Goal: Task Accomplishment & Management: Manage account settings

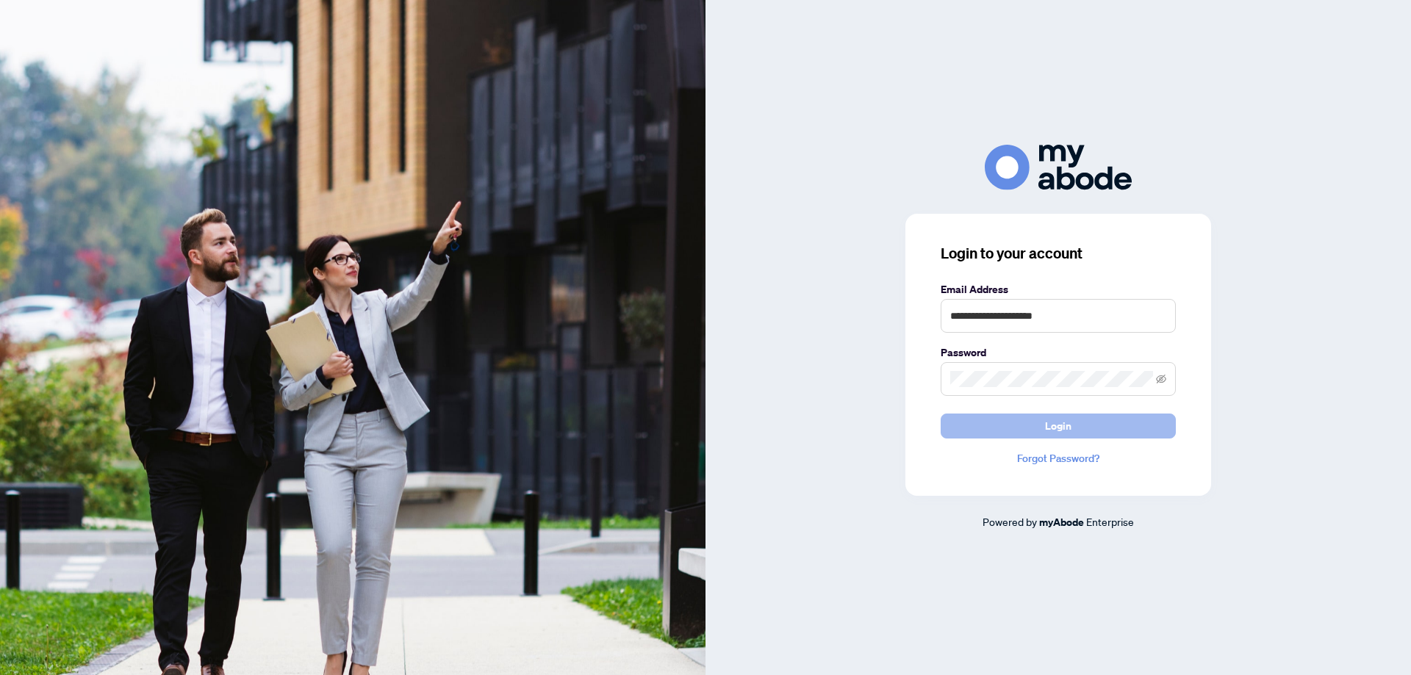
click at [1066, 432] on span "Login" at bounding box center [1058, 426] width 26 height 24
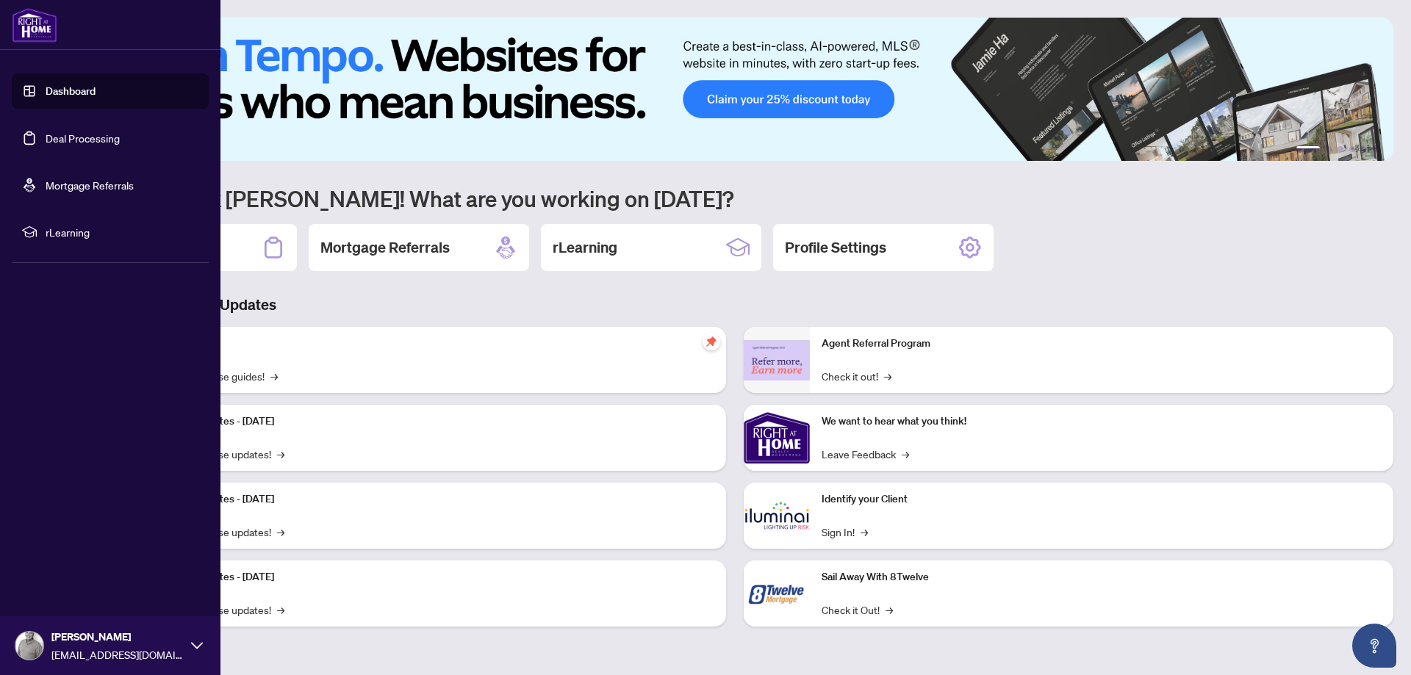
click at [46, 143] on link "Deal Processing" at bounding box center [83, 138] width 74 height 13
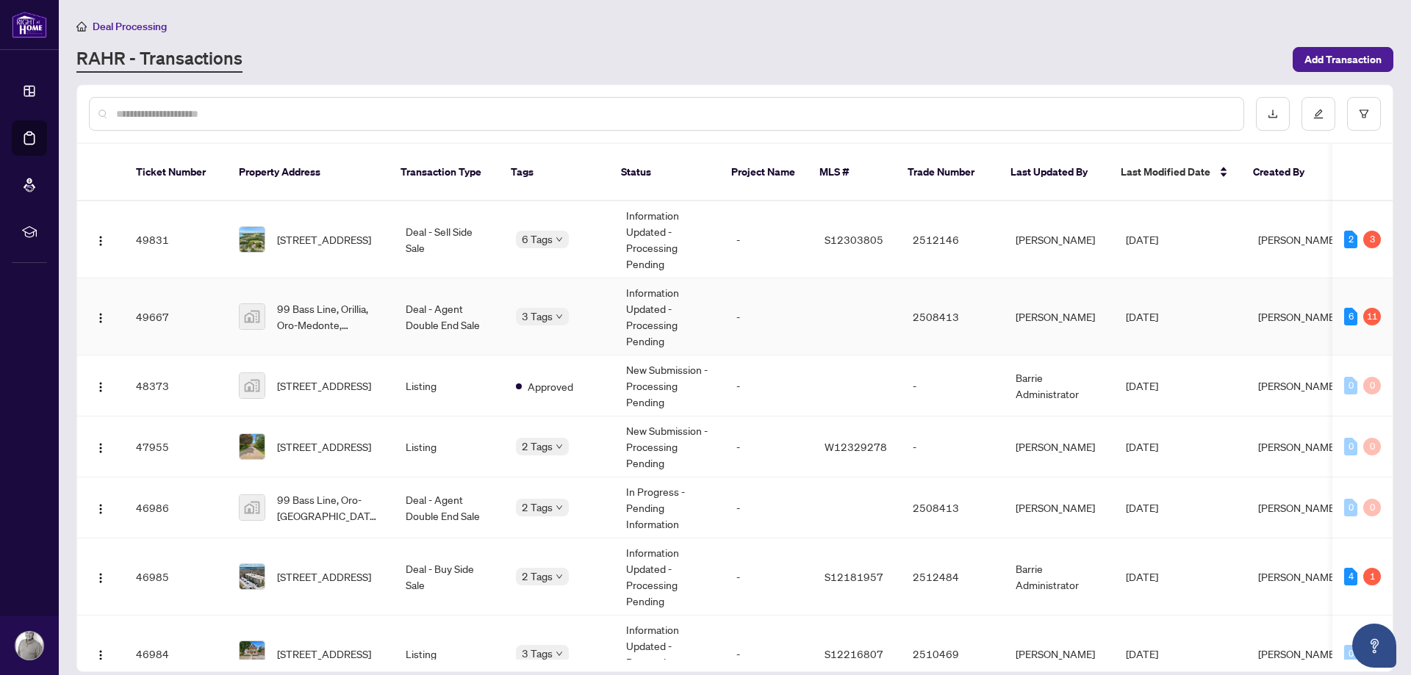
click at [379, 297] on td "99 Bass Line, Orillia, Oro-Medonte, [GEOGRAPHIC_DATA], [GEOGRAPHIC_DATA]" at bounding box center [310, 317] width 167 height 77
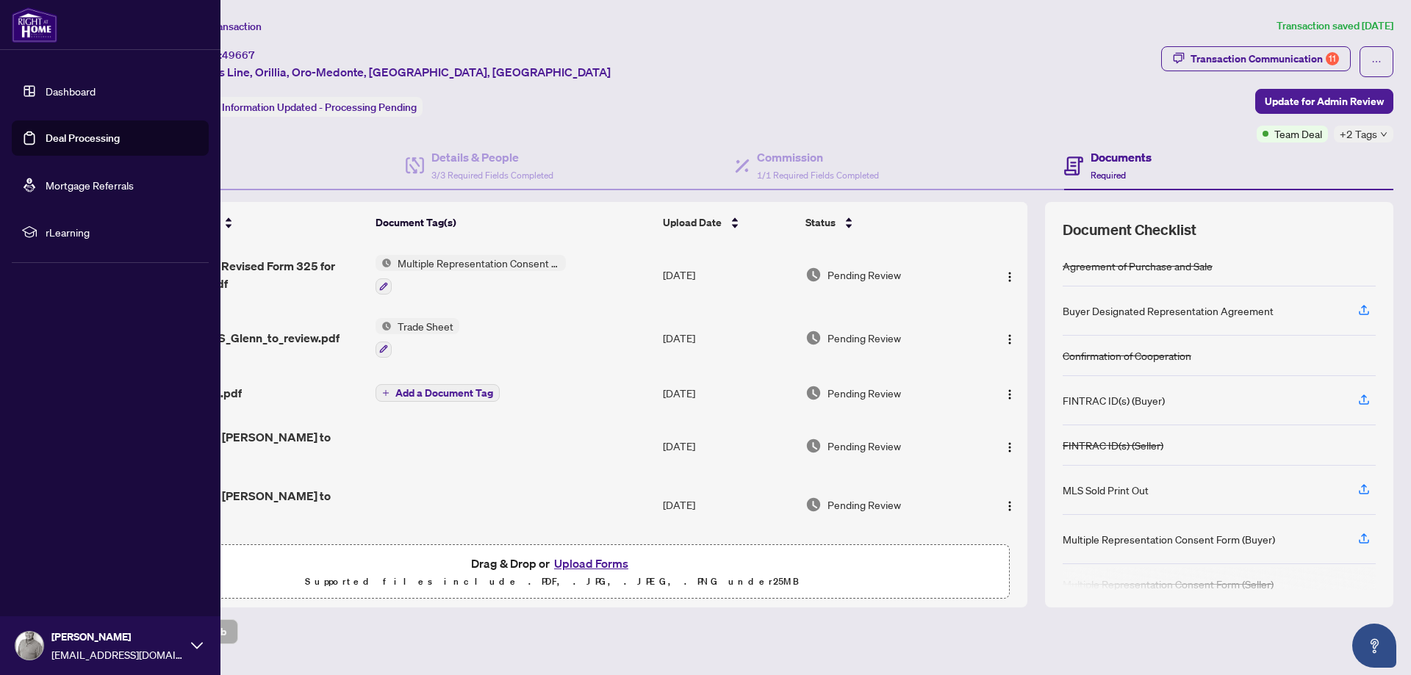
click at [46, 137] on link "Deal Processing" at bounding box center [83, 138] width 74 height 13
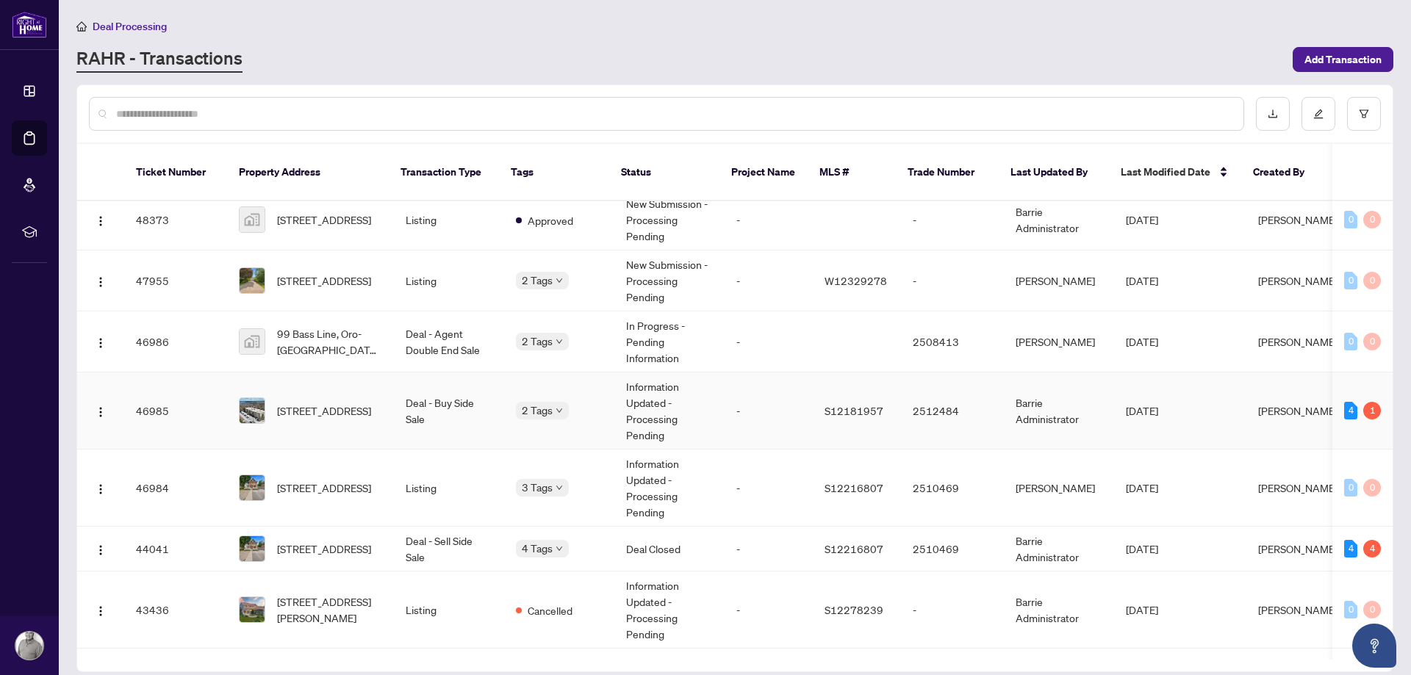
scroll to position [168, 0]
click at [317, 401] on span "[STREET_ADDRESS]" at bounding box center [324, 409] width 94 height 16
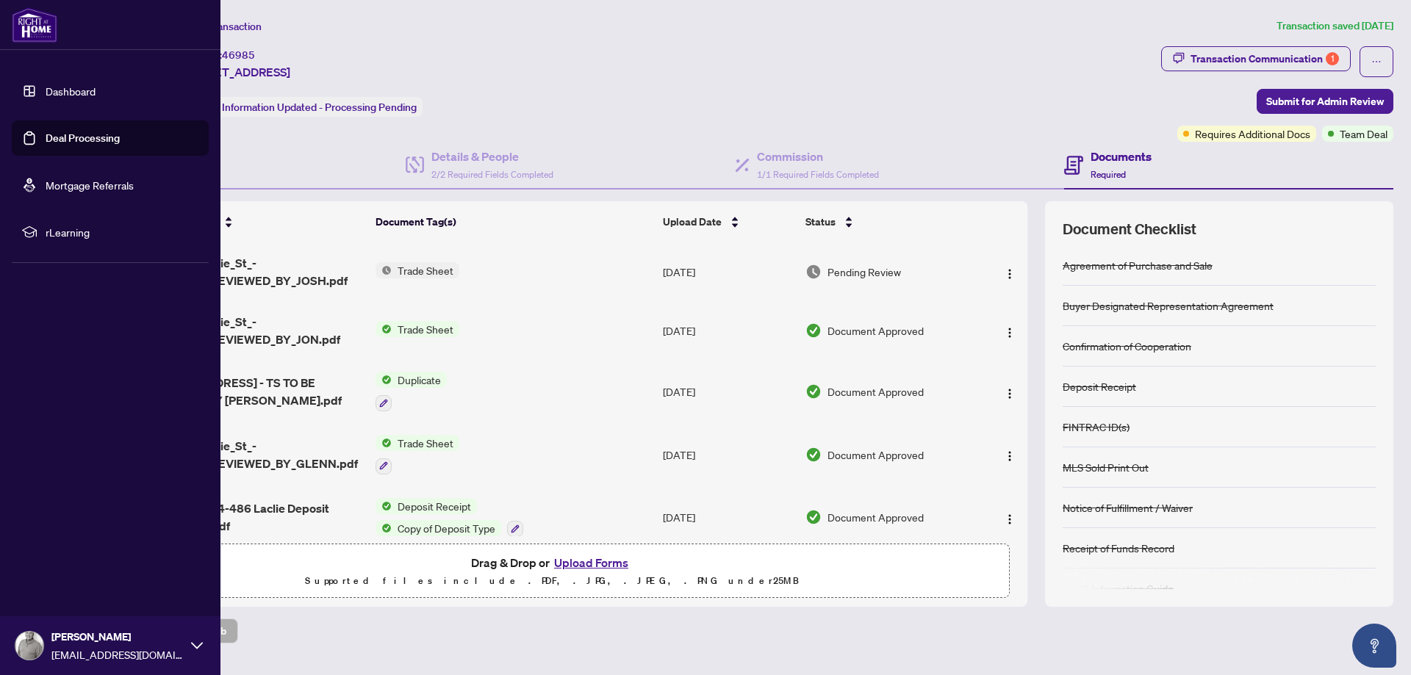
click at [66, 132] on link "Deal Processing" at bounding box center [83, 138] width 74 height 13
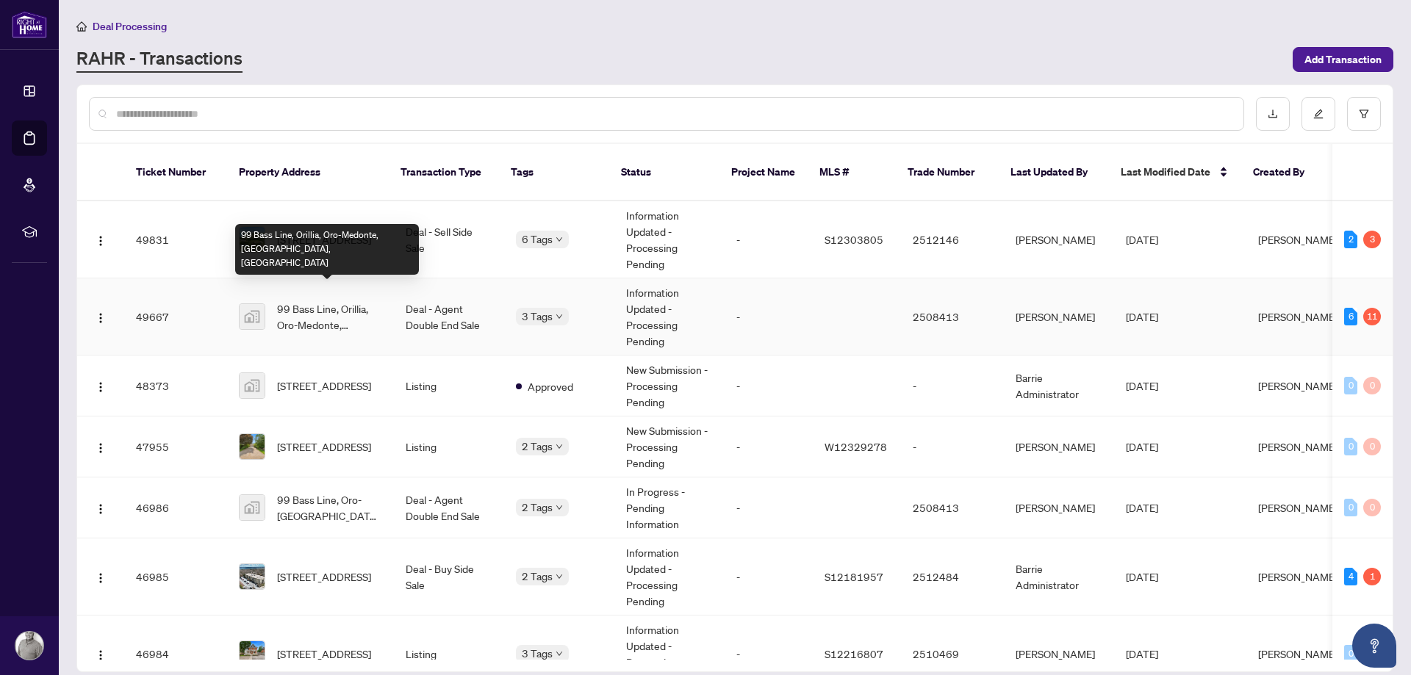
click at [320, 301] on span "99 Bass Line, Orillia, Oro-Medonte, [GEOGRAPHIC_DATA], [GEOGRAPHIC_DATA]" at bounding box center [329, 317] width 105 height 32
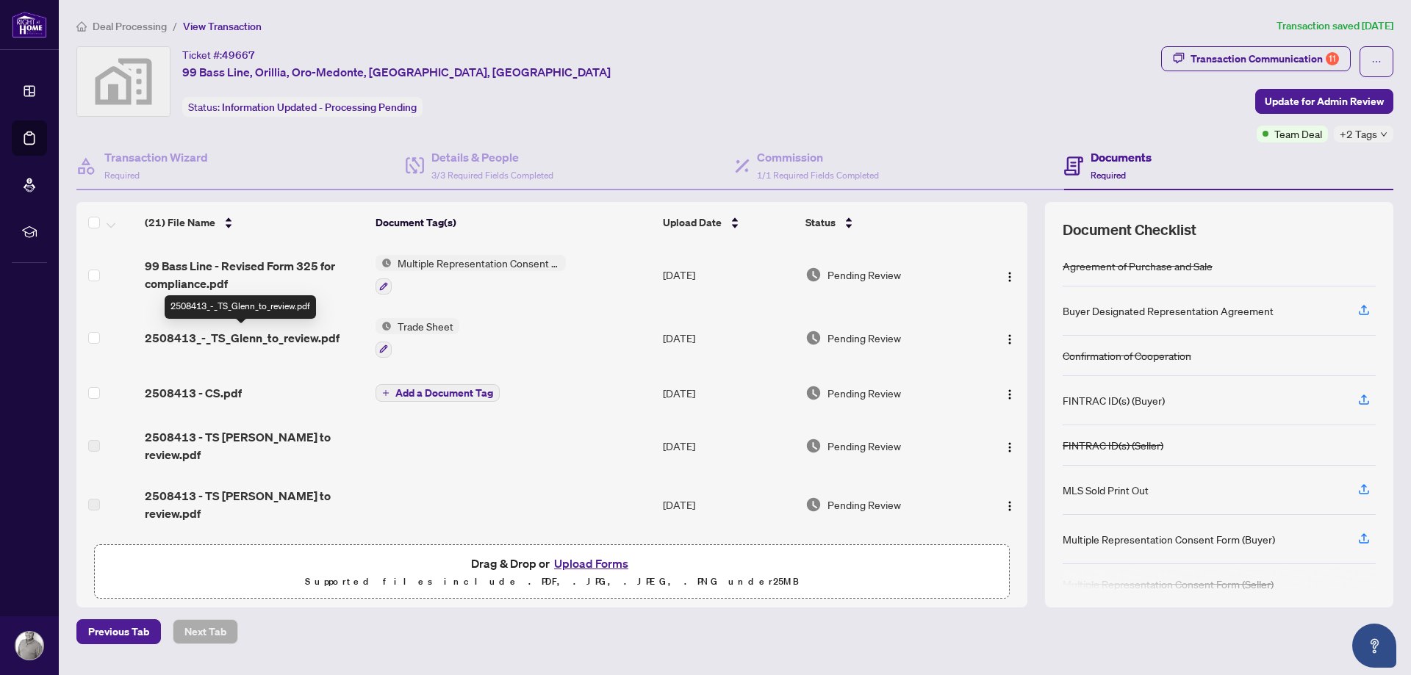
click at [327, 331] on span "2508413_-_TS_Glenn_to_review.pdf" at bounding box center [242, 338] width 195 height 18
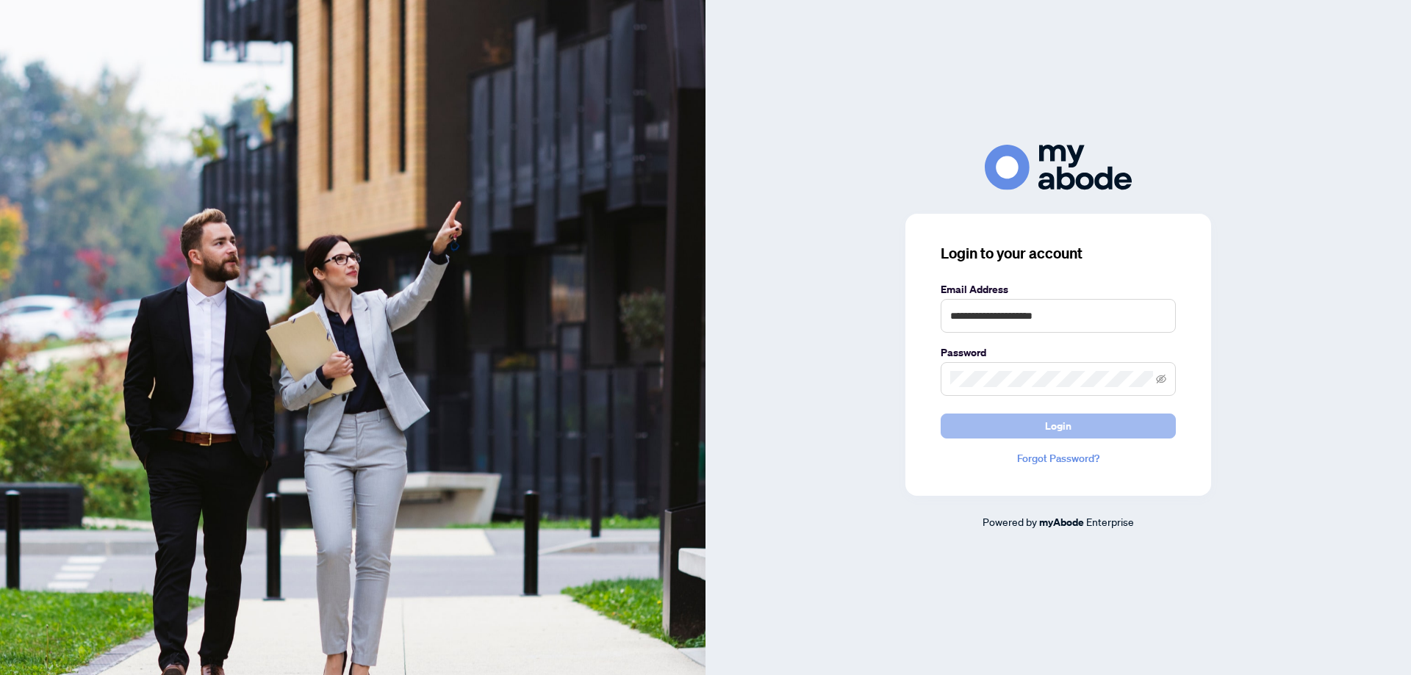
click at [1063, 421] on span "Login" at bounding box center [1058, 426] width 26 height 24
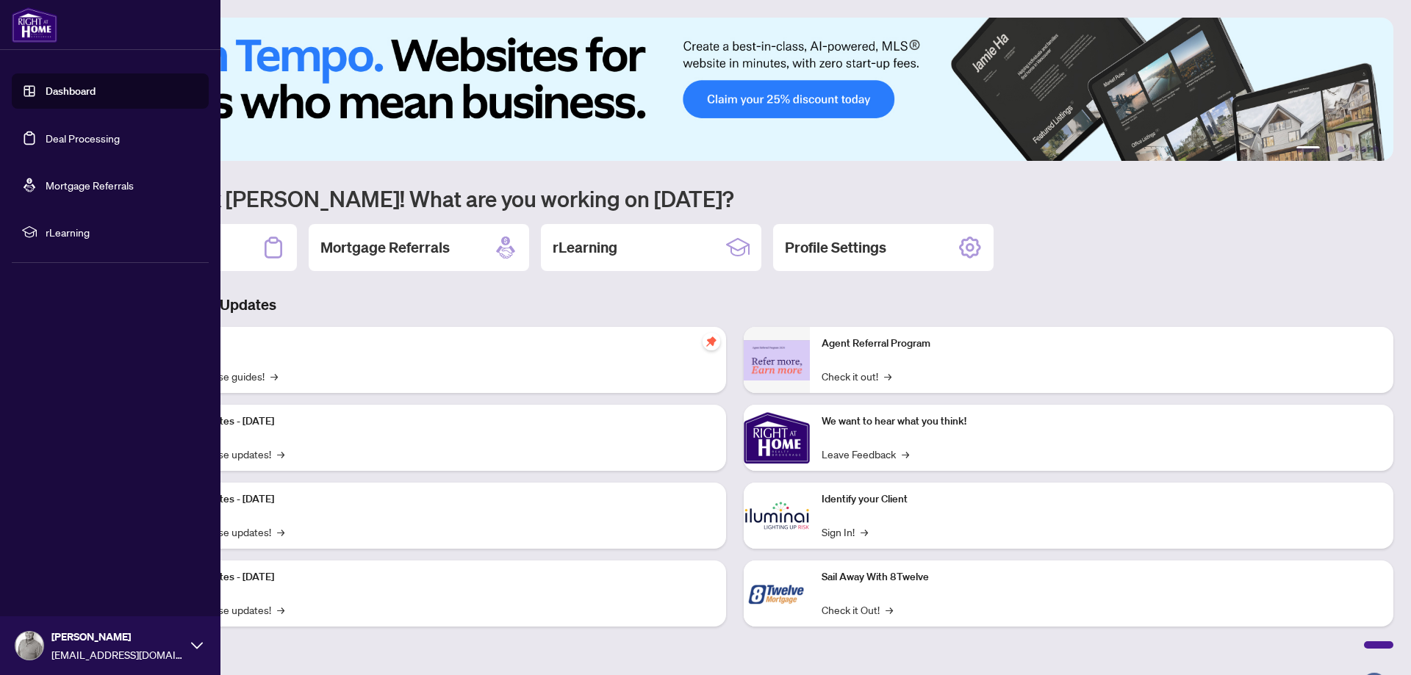
click at [49, 141] on link "Deal Processing" at bounding box center [83, 138] width 74 height 13
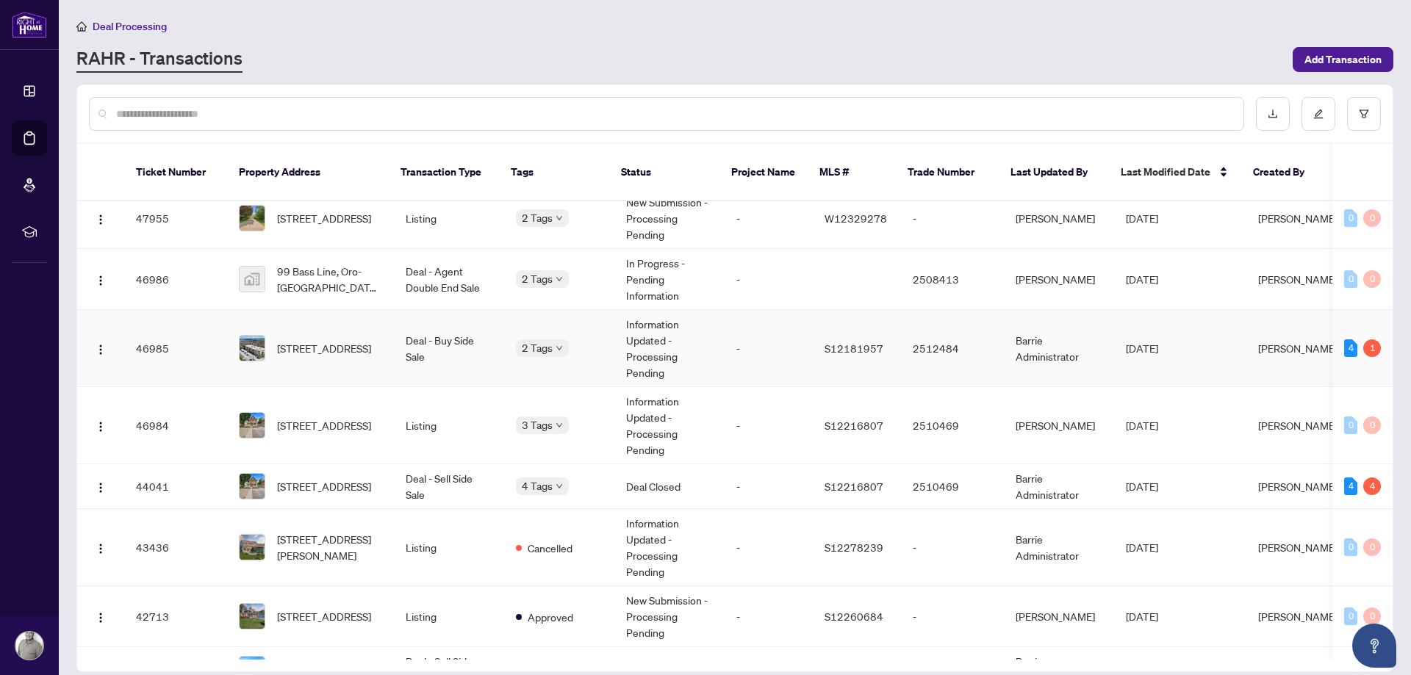
scroll to position [251, 0]
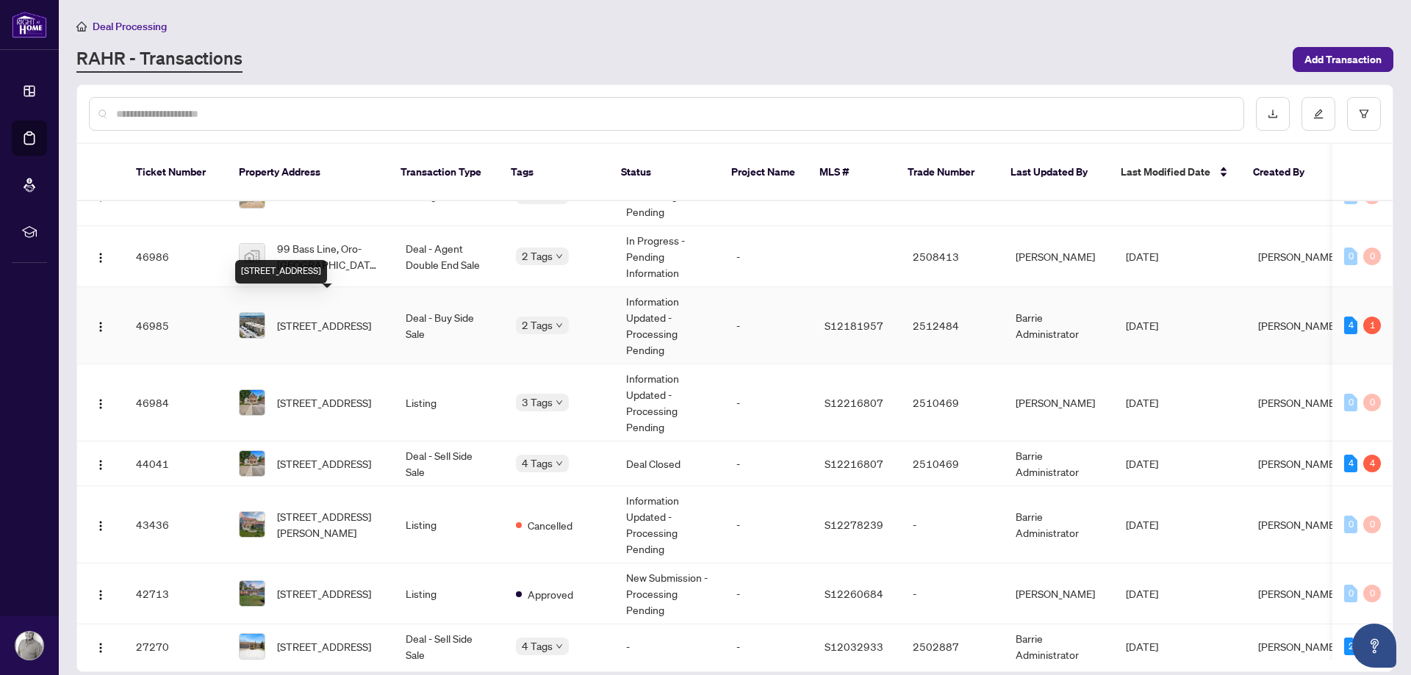
click at [324, 317] on span "[STREET_ADDRESS]" at bounding box center [324, 325] width 94 height 16
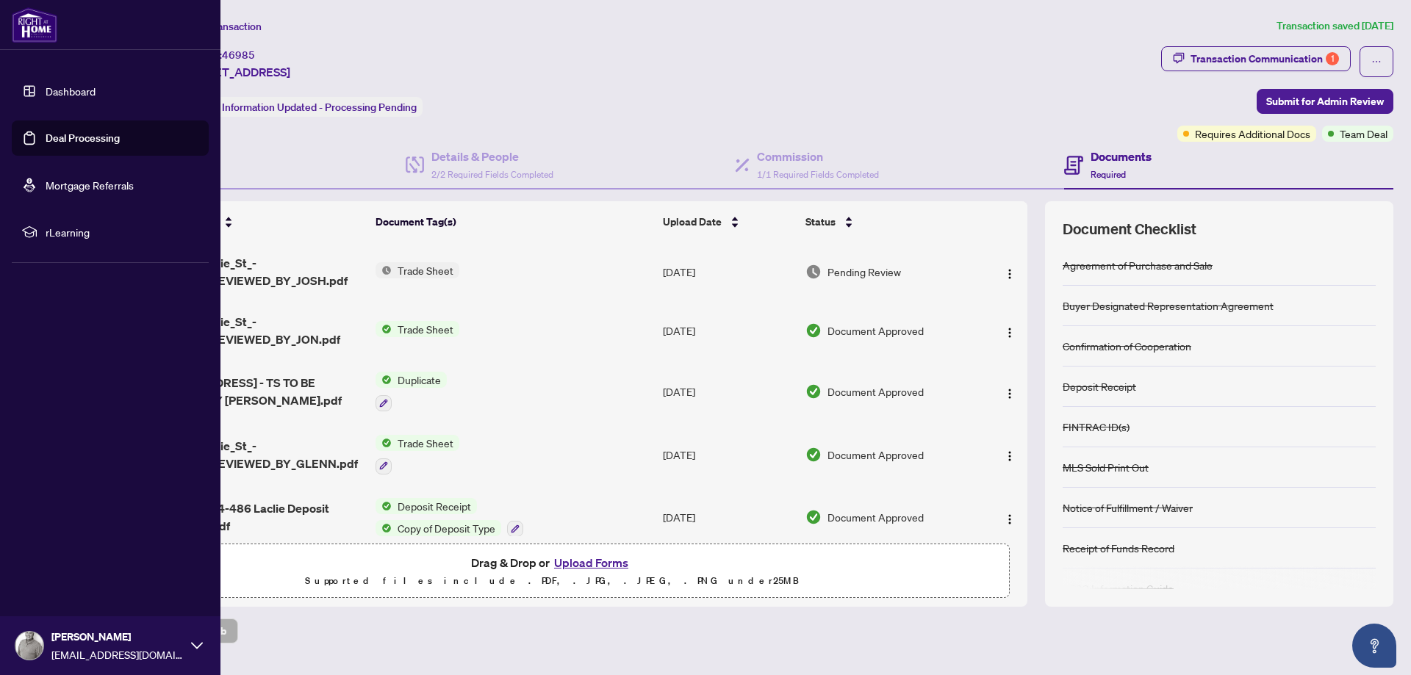
click at [46, 141] on link "Deal Processing" at bounding box center [83, 138] width 74 height 13
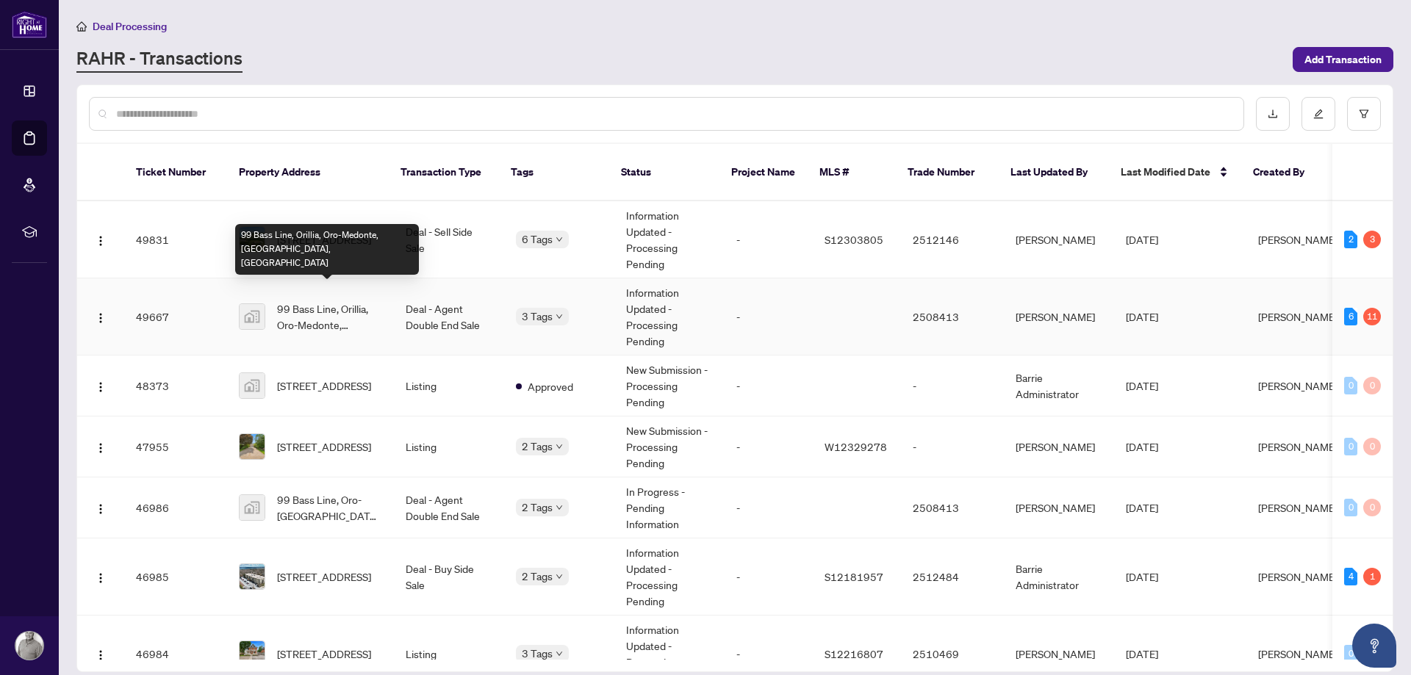
click at [330, 301] on span "99 Bass Line, Orillia, Oro-Medonte, [GEOGRAPHIC_DATA], [GEOGRAPHIC_DATA]" at bounding box center [329, 317] width 105 height 32
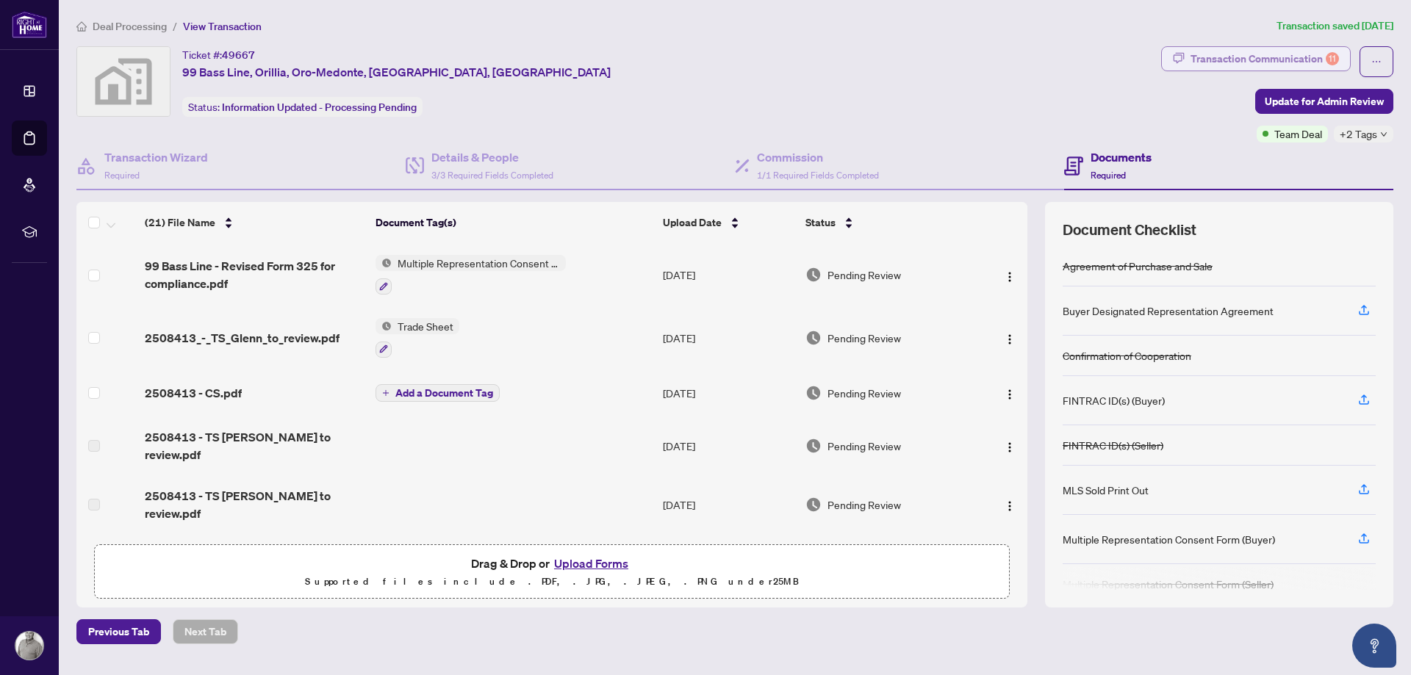
click at [1272, 61] on div "Transaction Communication 11" at bounding box center [1264, 59] width 148 height 24
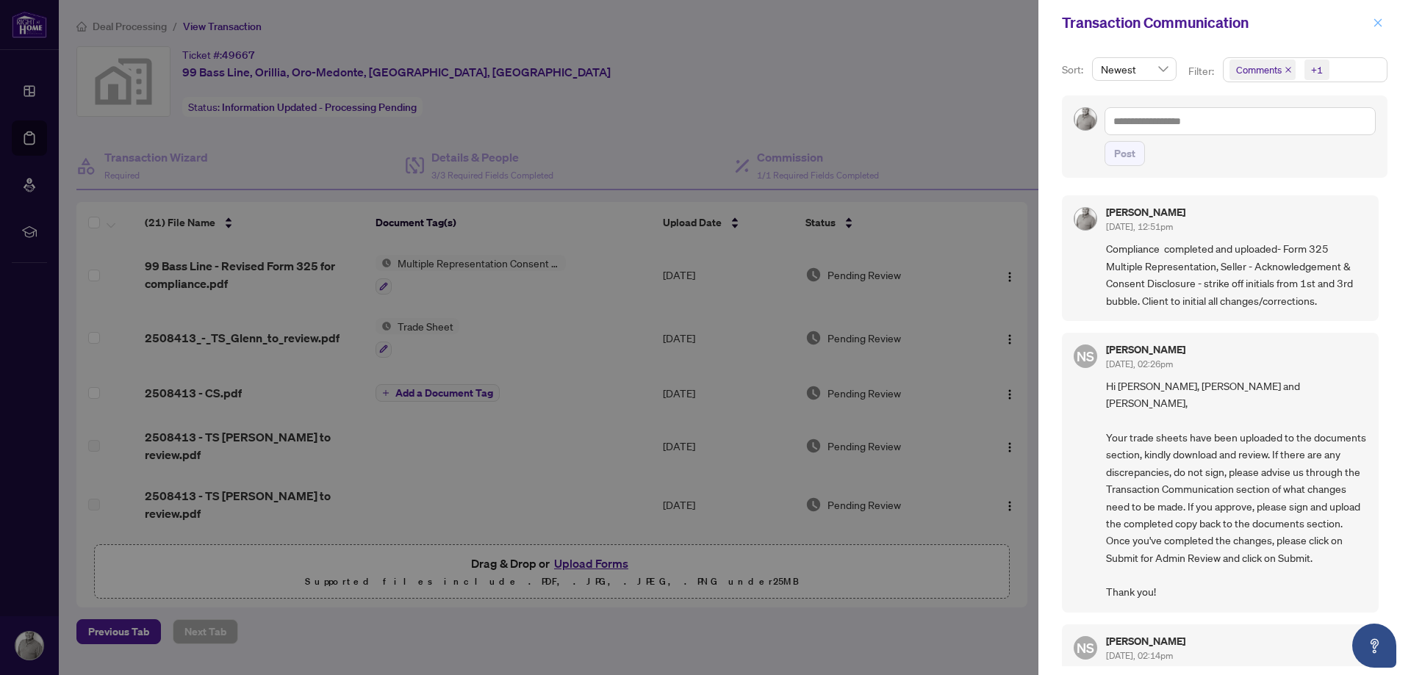
click at [1377, 24] on icon "close" at bounding box center [1378, 22] width 8 height 8
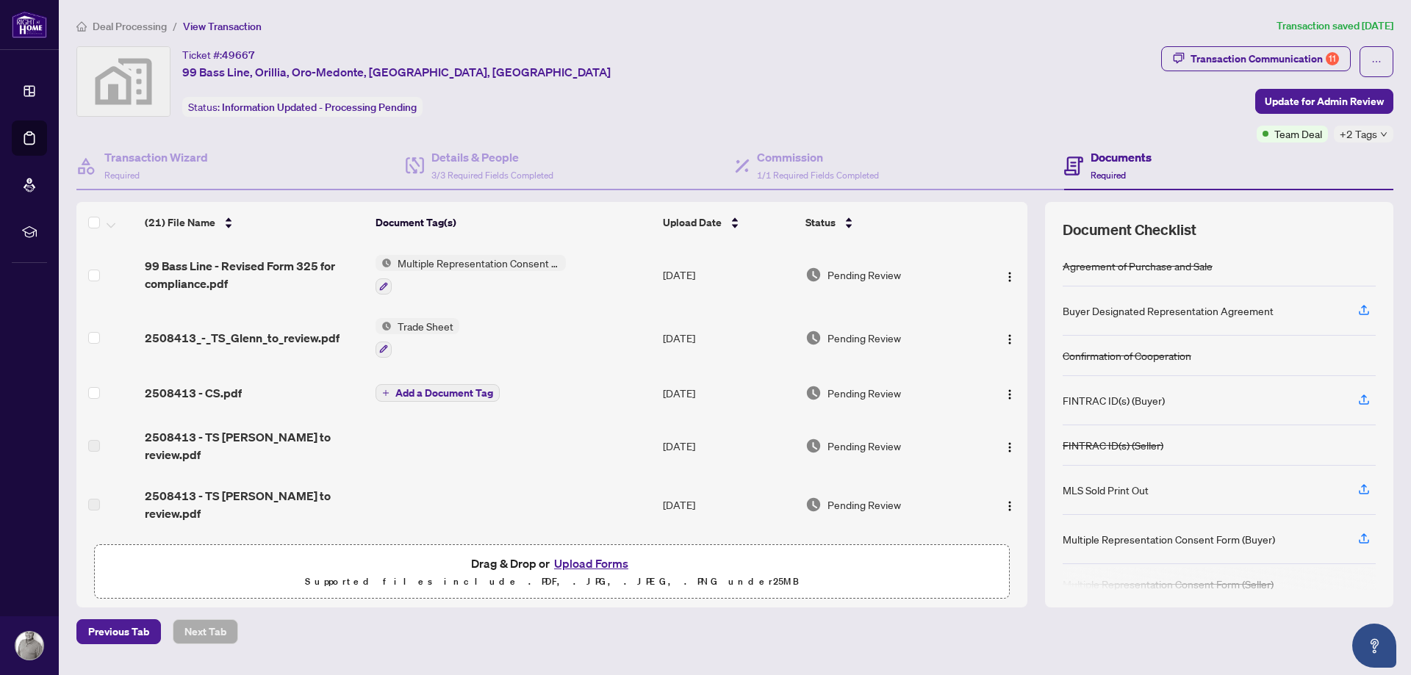
click at [484, 44] on div "Deal Processing / View Transaction Transaction saved [DATE] Ticket #: 49667 99 …" at bounding box center [735, 331] width 1329 height 627
